Goal: Information Seeking & Learning: Learn about a topic

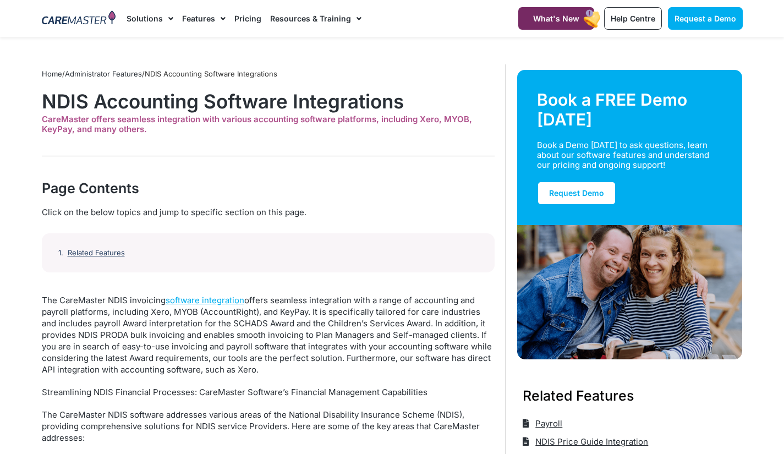
click at [87, 210] on div "Click on the below topics and jump to specific section on this page." at bounding box center [268, 212] width 453 height 12
